Goal: Task Accomplishment & Management: Manage account settings

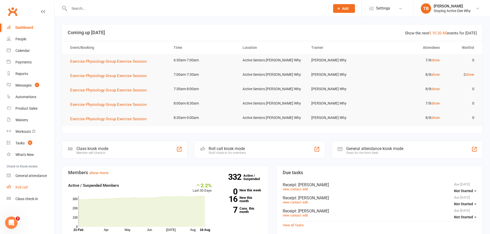
click at [31, 187] on link "Roll call" at bounding box center [31, 188] width 48 height 12
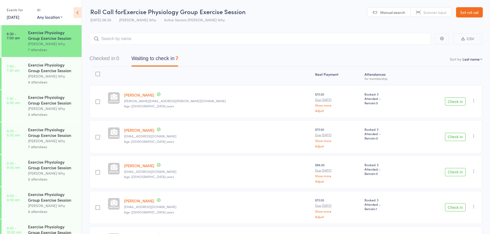
click at [475, 10] on link "Exit roll call" at bounding box center [469, 12] width 27 height 10
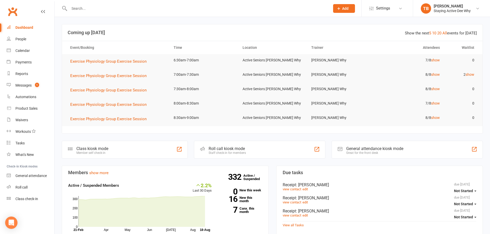
click at [16, 8] on link "Clubworx" at bounding box center [12, 11] width 13 height 13
click at [75, 12] on input "text" at bounding box center [197, 8] width 259 height 7
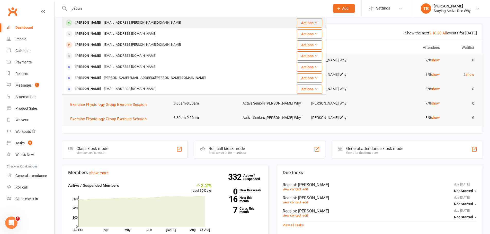
type input "pat un"
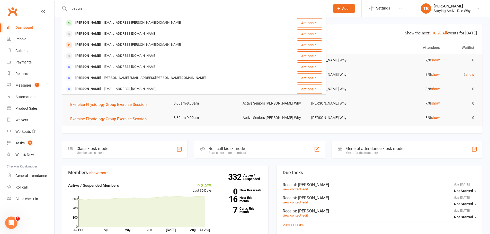
drag, startPoint x: 98, startPoint y: 22, endPoint x: 181, endPoint y: 2, distance: 84.8
click at [101, 25] on div "Pat Underwood pat.underwood@optusnet.com.au" at bounding box center [128, 22] width 109 height 7
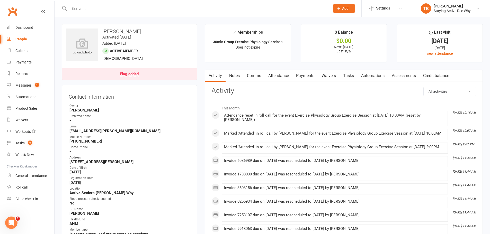
click at [134, 72] on div "Flag added" at bounding box center [129, 74] width 19 height 4
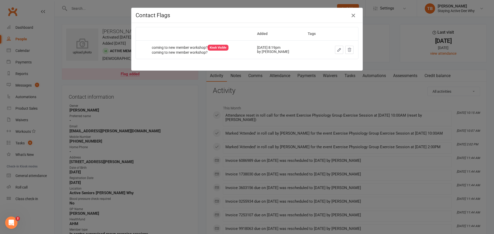
click at [351, 16] on icon "button" at bounding box center [353, 15] width 6 height 6
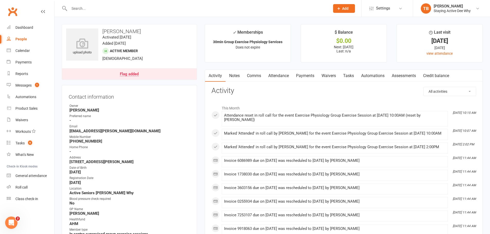
click at [296, 74] on link "Payments" at bounding box center [304, 76] width 25 height 12
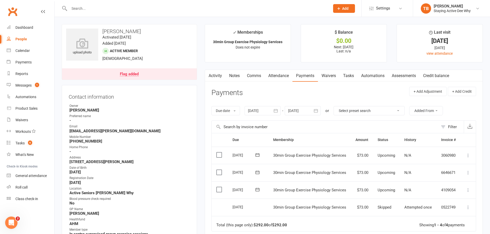
click at [239, 79] on link "Notes" at bounding box center [235, 76] width 18 height 12
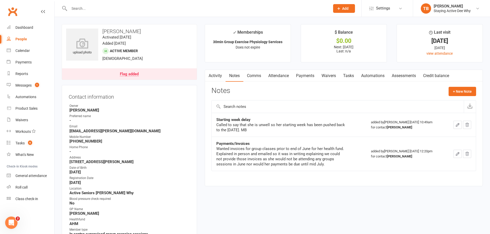
click at [304, 75] on link "Payments" at bounding box center [304, 76] width 25 height 12
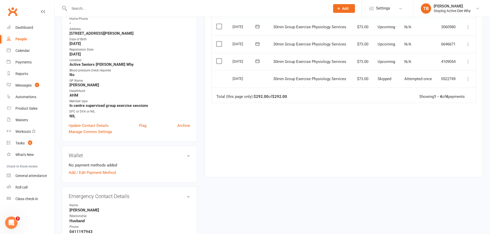
scroll to position [206, 0]
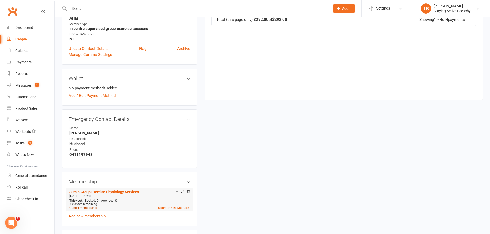
click at [85, 209] on link "Cancel membership" at bounding box center [83, 208] width 28 height 4
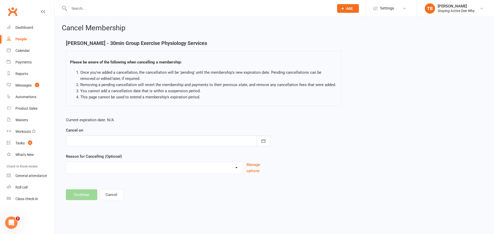
click at [93, 145] on div at bounding box center [168, 141] width 204 height 11
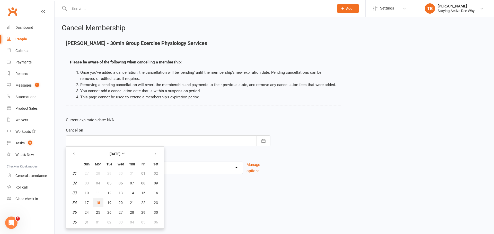
drag, startPoint x: 101, startPoint y: 204, endPoint x: 88, endPoint y: 202, distance: 13.3
click at [97, 205] on button "18" at bounding box center [98, 202] width 11 height 9
type input "18 Aug 2025"
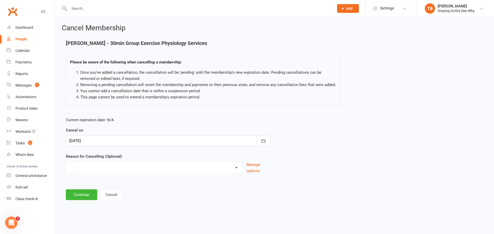
click at [92, 174] on div "Current expiration date: N/A Cancel on 18 Aug 2025 August 2025 Sun Mon Tue Wed …" at bounding box center [168, 147] width 212 height 68
click at [93, 171] on select "Holiday Injury Other reason" at bounding box center [154, 167] width 176 height 10
click at [85, 201] on div "Cancel Membership Pat Underwood - 30min Group Exercise Physiology Services Plea…" at bounding box center [274, 113] width 439 height 192
drag, startPoint x: 92, startPoint y: 168, endPoint x: 92, endPoint y: 171, distance: 3.1
click at [92, 169] on select "Holiday Injury Other reason" at bounding box center [154, 167] width 176 height 10
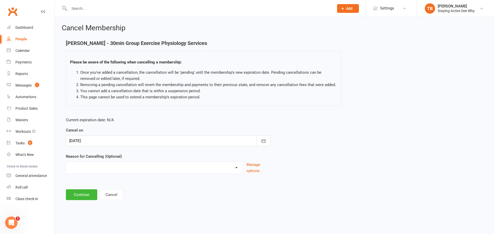
select select "2"
click at [66, 168] on select "Holiday Injury Other reason" at bounding box center [154, 167] width 176 height 10
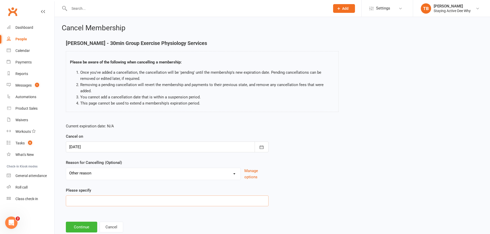
click at [89, 200] on input at bounding box center [167, 201] width 203 height 11
type input "decided its not for her"
click at [88, 229] on button "Continue" at bounding box center [81, 227] width 31 height 11
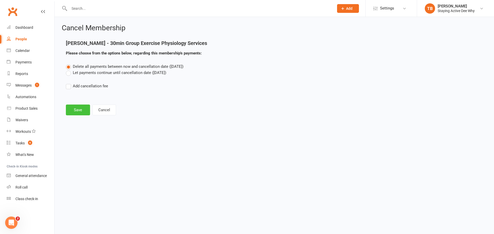
click at [80, 112] on button "Save" at bounding box center [78, 110] width 24 height 11
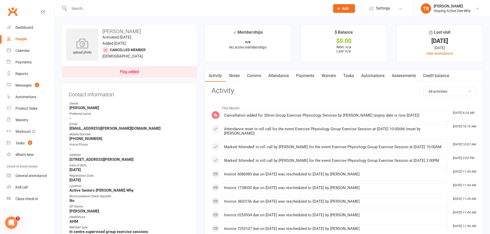
click at [308, 79] on link "Payments" at bounding box center [304, 76] width 25 height 12
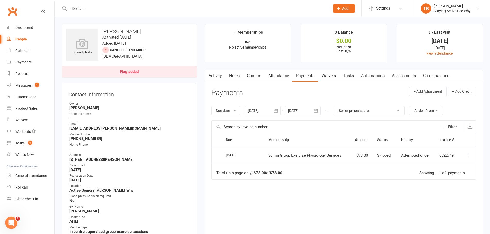
click at [238, 74] on link "Notes" at bounding box center [235, 76] width 18 height 12
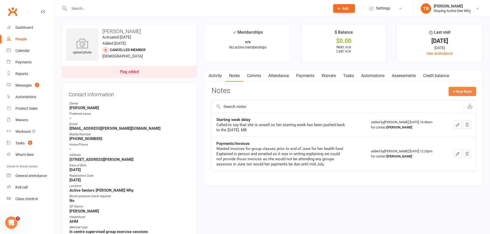
click at [465, 92] on button "+ New Note" at bounding box center [462, 91] width 28 height 9
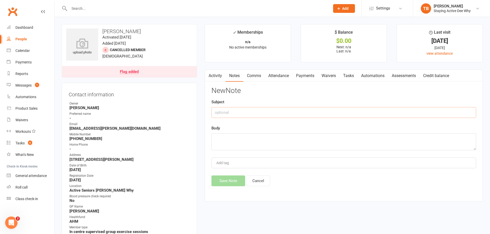
drag, startPoint x: 225, startPoint y: 114, endPoint x: 263, endPoint y: 95, distance: 42.7
click at [243, 104] on div "Subject" at bounding box center [343, 108] width 265 height 19
type input "Membership cancelled"
paste textarea "Hello Taylor, Pat here, thank you for your correspondence yesterday. I’m sorry …"
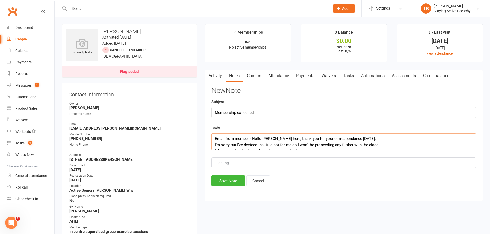
scroll to position [16, 0]
type textarea "Email from member - Hello Taylor, Pat here, thank you for your correspondence y…"
click at [230, 183] on button "Save Note" at bounding box center [228, 181] width 34 height 11
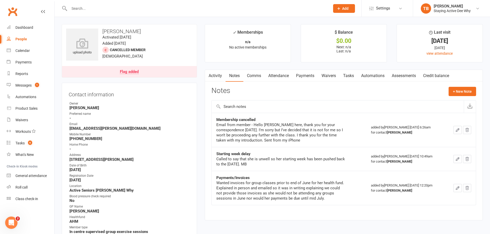
click at [163, 8] on input "text" at bounding box center [197, 8] width 259 height 7
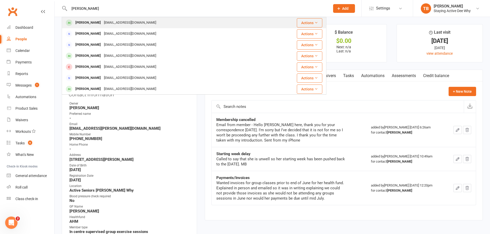
type input "greg smi"
click at [76, 22] on div "Greg Smith" at bounding box center [88, 22] width 29 height 7
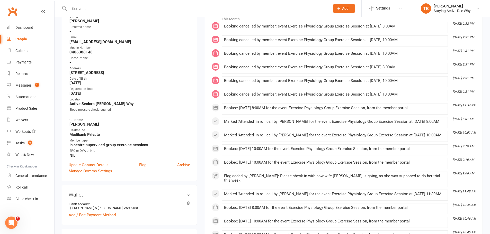
scroll to position [26, 0]
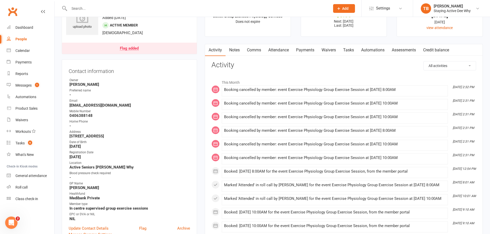
click at [293, 48] on link "Payments" at bounding box center [304, 50] width 25 height 12
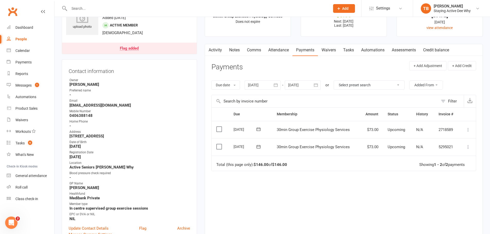
click at [303, 46] on link "Payments" at bounding box center [304, 50] width 25 height 12
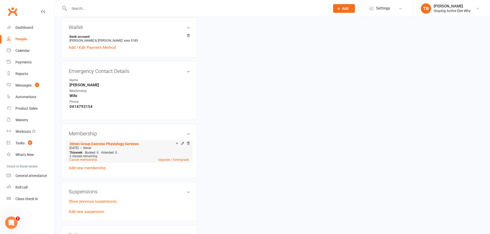
scroll to position [257, 0]
click at [82, 160] on link "Cancel membership" at bounding box center [83, 160] width 28 height 4
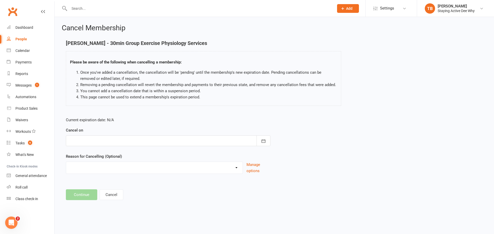
click at [87, 138] on div at bounding box center [168, 141] width 204 height 11
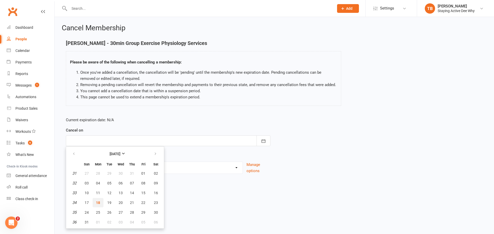
click at [97, 200] on button "18" at bounding box center [98, 202] width 11 height 9
type input "18 Aug 2025"
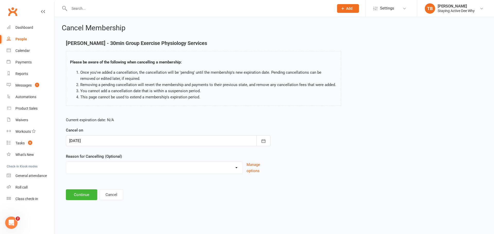
click at [94, 173] on div "Holiday Injury Other reason" at bounding box center [154, 168] width 177 height 12
click at [94, 170] on select "Holiday Injury Other reason" at bounding box center [154, 167] width 176 height 10
select select "2"
click at [66, 168] on select "Holiday Injury Other reason" at bounding box center [154, 167] width 176 height 10
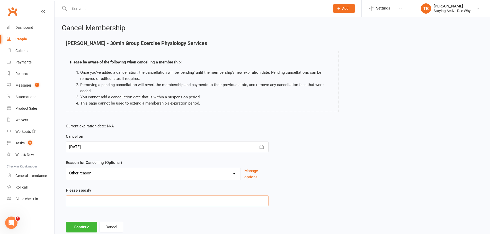
click at [88, 202] on input at bounding box center [167, 201] width 203 height 11
click at [98, 200] on input "caring for sick ffamily" at bounding box center [167, 201] width 203 height 11
type input "caring for sick family"
click at [85, 228] on button "Continue" at bounding box center [81, 227] width 31 height 11
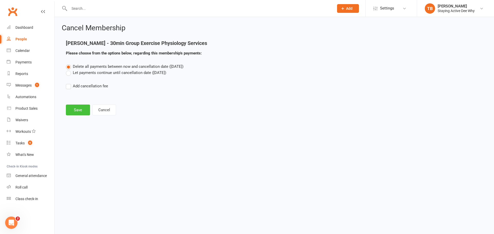
click at [85, 106] on button "Save" at bounding box center [78, 110] width 24 height 11
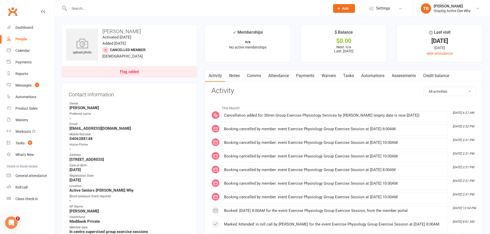
click at [237, 75] on link "Notes" at bounding box center [235, 76] width 18 height 12
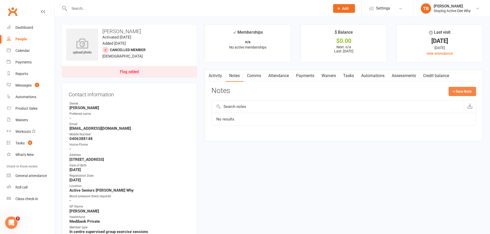
click at [464, 90] on button "+ New Note" at bounding box center [462, 91] width 28 height 9
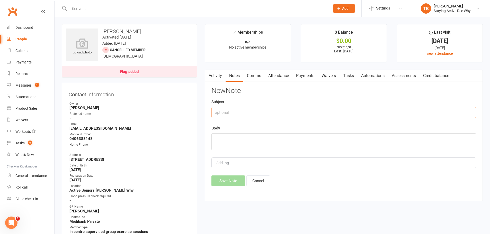
drag, startPoint x: 246, startPoint y: 112, endPoint x: 248, endPoint y: 112, distance: 2.8
click at [246, 112] on input "text" at bounding box center [343, 112] width 265 height 11
type input "Membership cancelled - see email below"
paste textarea "Hi, I need to be absent from classes for an unknown period as my sister in-law …"
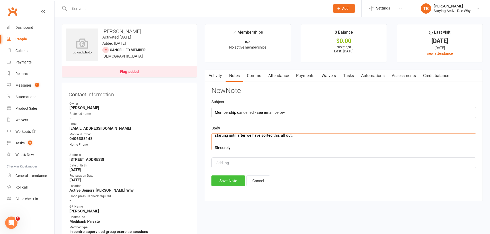
type textarea "Hi, I need to be absent from classes for an unknown period as my sister in-law …"
drag, startPoint x: 231, startPoint y: 177, endPoint x: 236, endPoint y: 175, distance: 4.4
click at [235, 175] on div "New Note Subject Membership cancelled - see email below Body Hi, I need to be a…" at bounding box center [343, 137] width 265 height 100
click at [222, 185] on button "Save Note" at bounding box center [228, 181] width 34 height 11
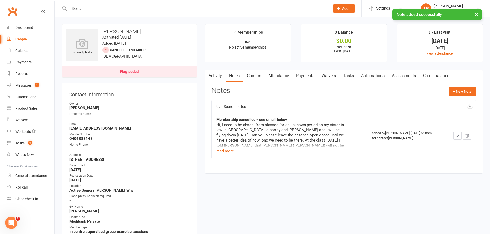
click at [124, 7] on input "text" at bounding box center [197, 8] width 259 height 7
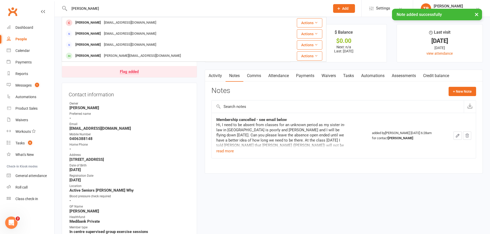
type input "hicks"
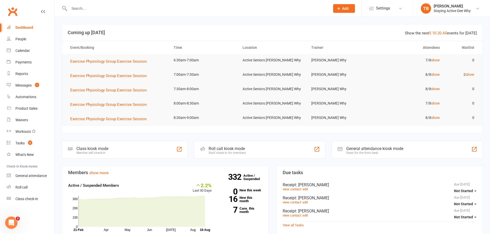
drag, startPoint x: 100, startPoint y: 10, endPoint x: 107, endPoint y: 5, distance: 8.3
click at [107, 5] on input "text" at bounding box center [197, 8] width 259 height 7
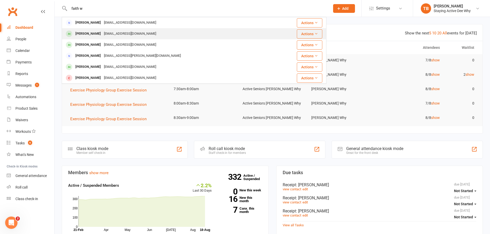
type input "faith w"
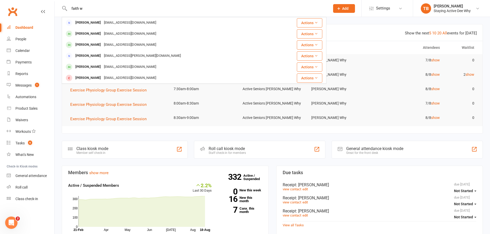
drag, startPoint x: 75, startPoint y: 34, endPoint x: 85, endPoint y: 28, distance: 11.8
click at [77, 33] on div "Faith Wheatley" at bounding box center [88, 33] width 29 height 7
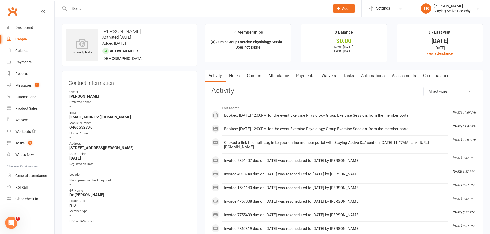
click at [304, 77] on link "Payments" at bounding box center [304, 76] width 25 height 12
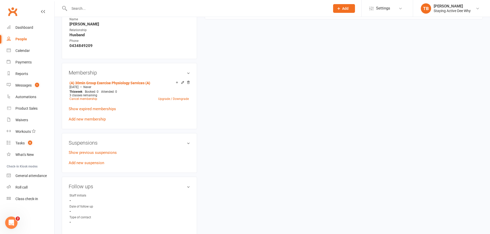
scroll to position [309, 0]
click at [92, 162] on link "Add new suspension" at bounding box center [86, 162] width 35 height 5
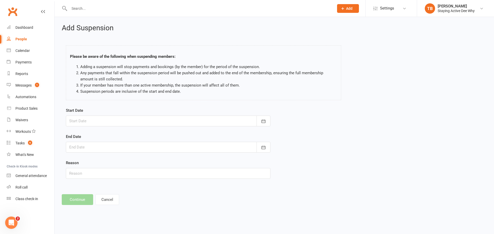
click at [88, 121] on div at bounding box center [168, 121] width 204 height 11
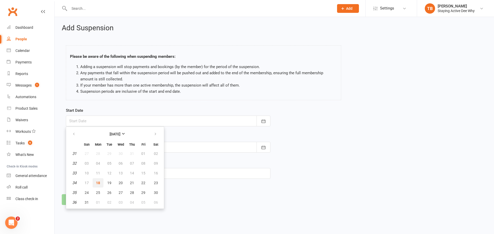
click at [95, 184] on button "18" at bounding box center [98, 182] width 11 height 9
type input "18 Aug 2025"
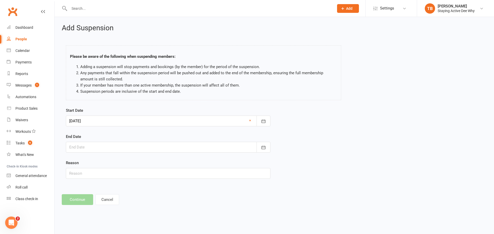
click at [99, 149] on div at bounding box center [168, 147] width 204 height 11
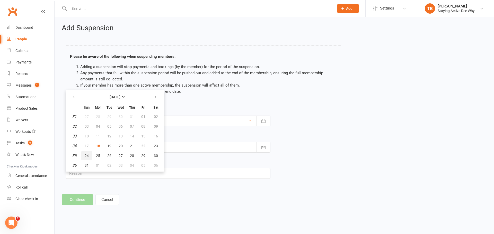
click at [91, 156] on button "24" at bounding box center [86, 155] width 11 height 9
type input "24 Aug 2025"
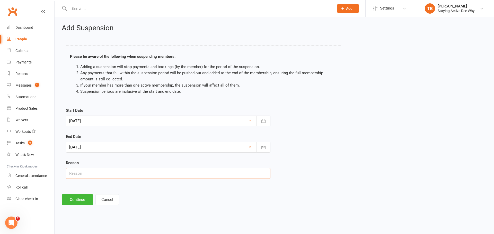
drag, startPoint x: 81, startPoint y: 176, endPoint x: 87, endPoint y: 180, distance: 8.0
click at [81, 176] on input "text" at bounding box center [168, 173] width 204 height 11
type input "sick & LBP"
click at [82, 200] on button "Continue" at bounding box center [77, 199] width 31 height 11
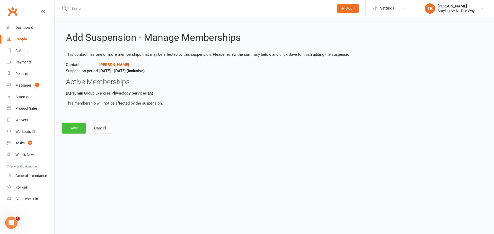
click at [74, 132] on button "Save" at bounding box center [74, 128] width 24 height 11
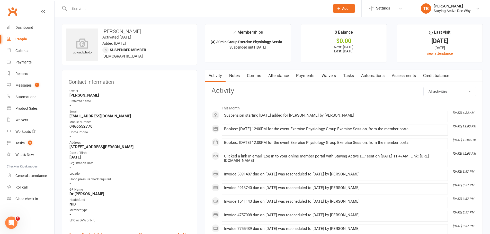
click at [12, 11] on link "Clubworx" at bounding box center [12, 11] width 13 height 13
click at [305, 76] on link "Payments" at bounding box center [304, 76] width 25 height 12
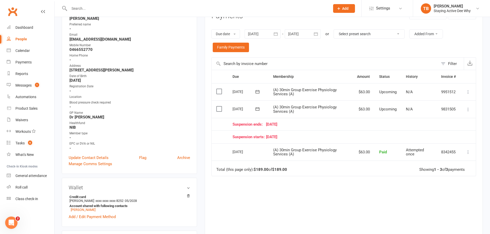
scroll to position [77, 0]
click at [467, 110] on icon at bounding box center [467, 109] width 5 height 5
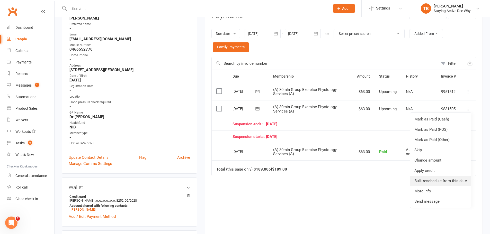
click at [441, 181] on link "Bulk reschedule from this date" at bounding box center [440, 181] width 61 height 10
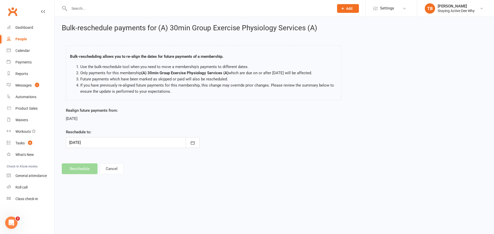
click at [86, 142] on div at bounding box center [133, 142] width 134 height 11
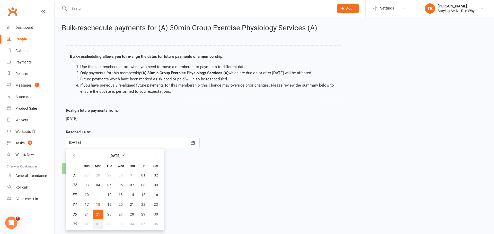
click at [97, 222] on span "01" at bounding box center [98, 224] width 4 height 4
type input "01 Sep 2025"
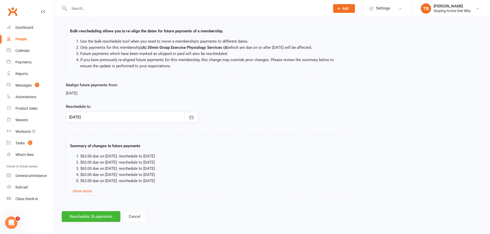
scroll to position [28, 0]
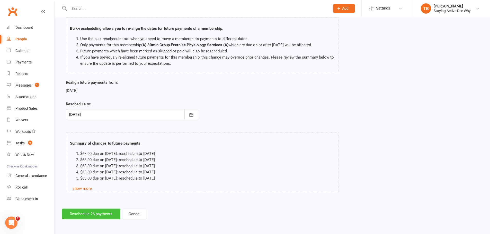
click at [80, 213] on button "Reschedule 26 payments" at bounding box center [91, 214] width 59 height 11
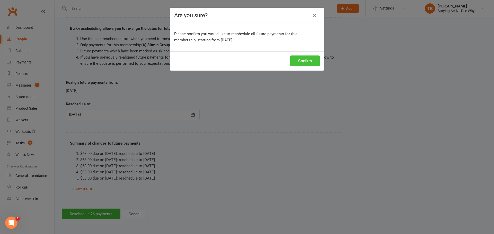
click at [306, 61] on button "Confirm" at bounding box center [305, 61] width 30 height 11
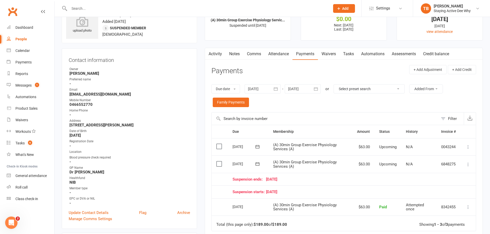
scroll to position [51, 0]
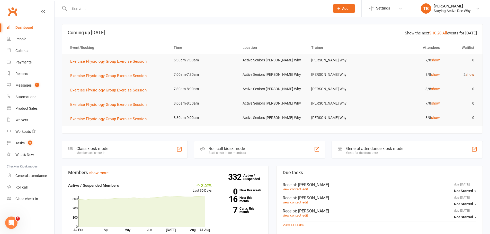
drag, startPoint x: 472, startPoint y: 69, endPoint x: 471, endPoint y: 73, distance: 4.1
click at [472, 70] on td "2 show" at bounding box center [461, 75] width 34 height 12
click at [471, 74] on link "show" at bounding box center [469, 75] width 9 height 4
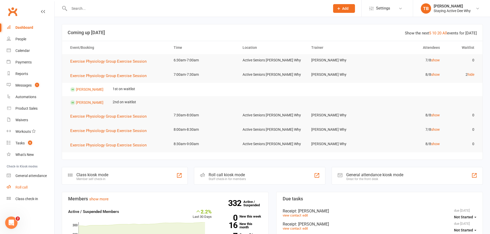
click at [27, 185] on div "Roll call" at bounding box center [21, 187] width 12 height 4
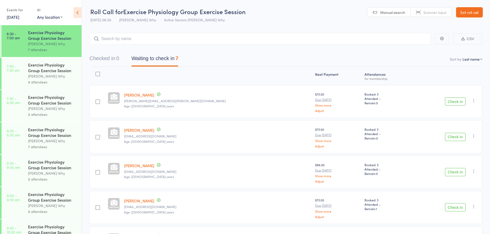
drag, startPoint x: 450, startPoint y: 102, endPoint x: 422, endPoint y: 106, distance: 27.5
click at [451, 102] on button "Check in" at bounding box center [455, 101] width 21 height 8
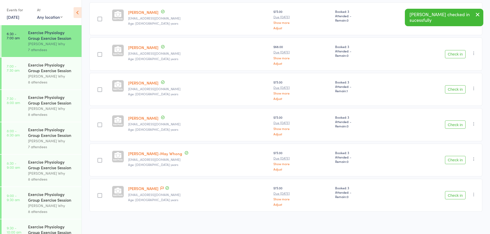
scroll to position [83, 0]
drag, startPoint x: 455, startPoint y: 93, endPoint x: 381, endPoint y: 118, distance: 78.2
click at [455, 93] on button "Check in" at bounding box center [455, 89] width 21 height 8
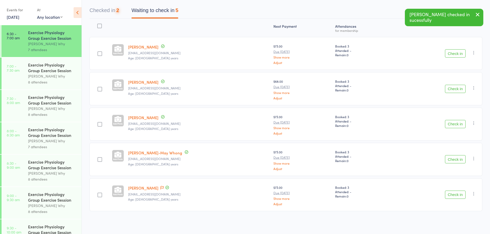
scroll to position [48, 0]
click at [458, 160] on button "Check in" at bounding box center [455, 159] width 21 height 8
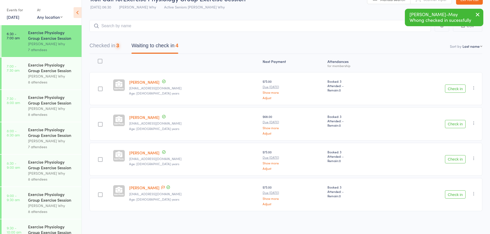
click at [458, 160] on button "Check in" at bounding box center [455, 159] width 21 height 8
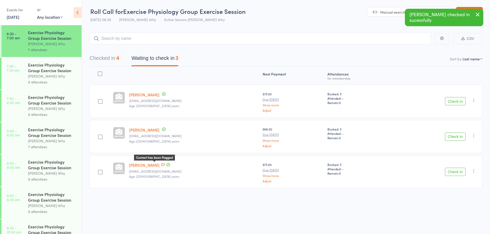
drag, startPoint x: 155, startPoint y: 165, endPoint x: 155, endPoint y: 170, distance: 4.7
click at [160, 168] on div "Contact has been flagged" at bounding box center [165, 166] width 10 height 6
click at [161, 165] on icon at bounding box center [162, 165] width 3 height 4
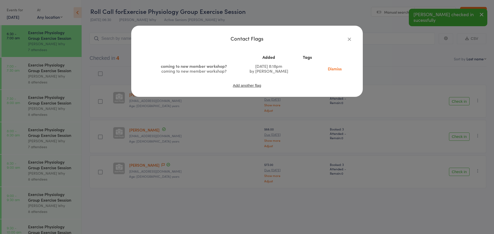
click at [350, 39] on icon "button" at bounding box center [349, 39] width 6 height 6
